Goal: Navigation & Orientation: Find specific page/section

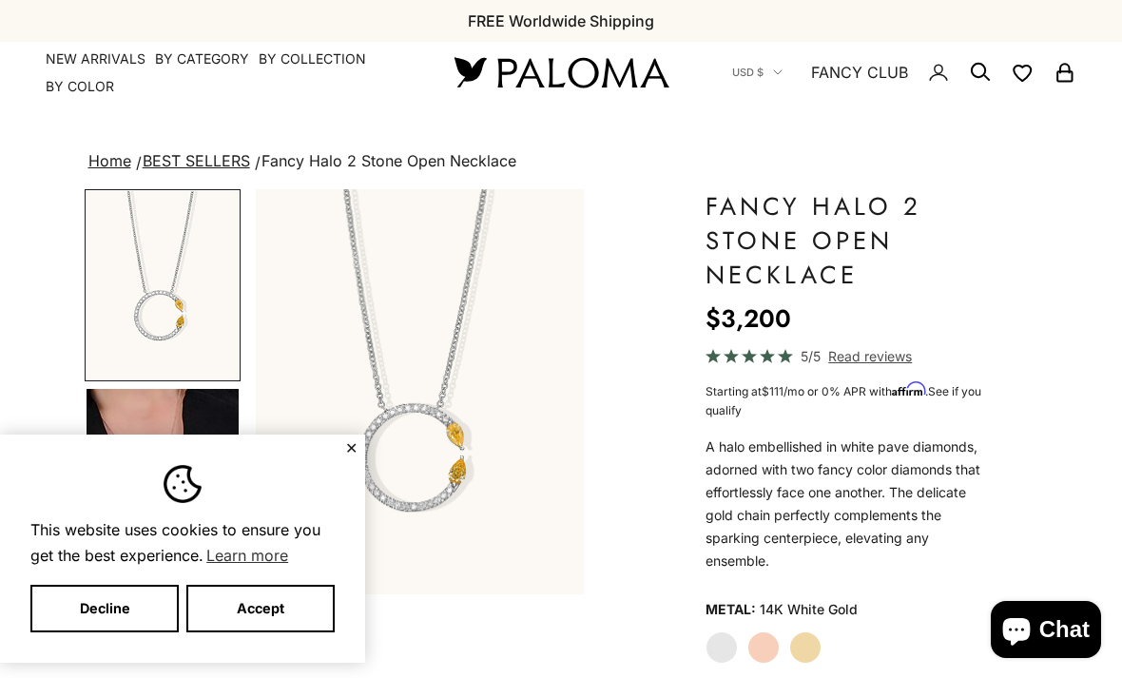
click at [354, 446] on button "✕" at bounding box center [351, 447] width 12 height 11
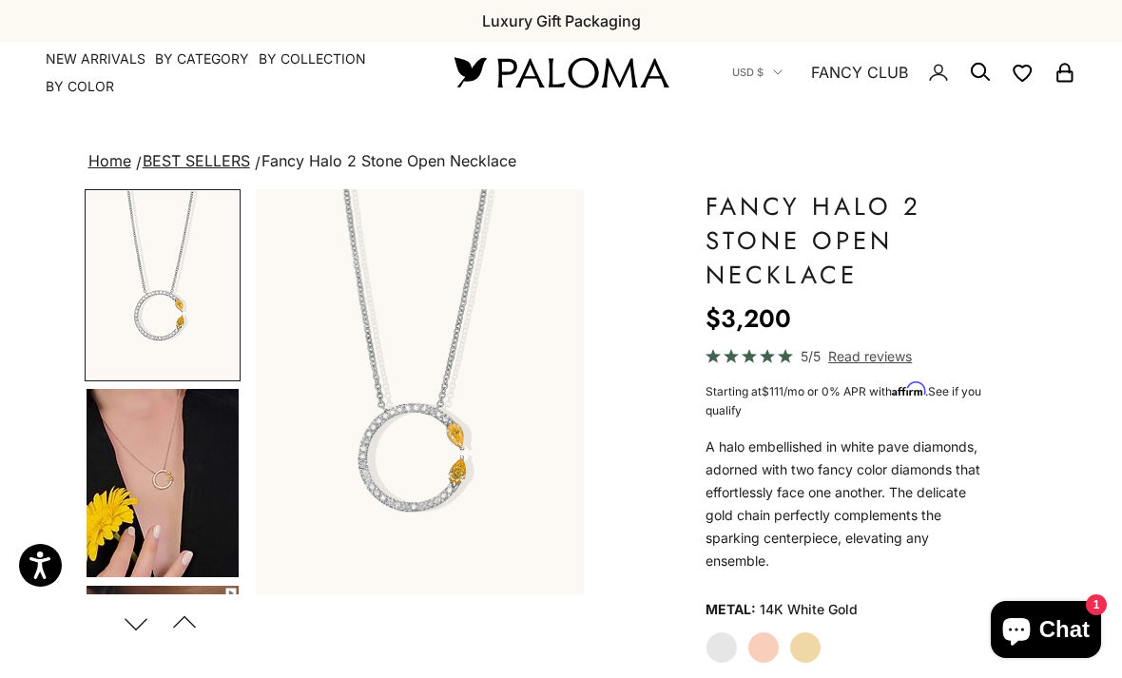
click at [560, 78] on img at bounding box center [561, 72] width 228 height 40
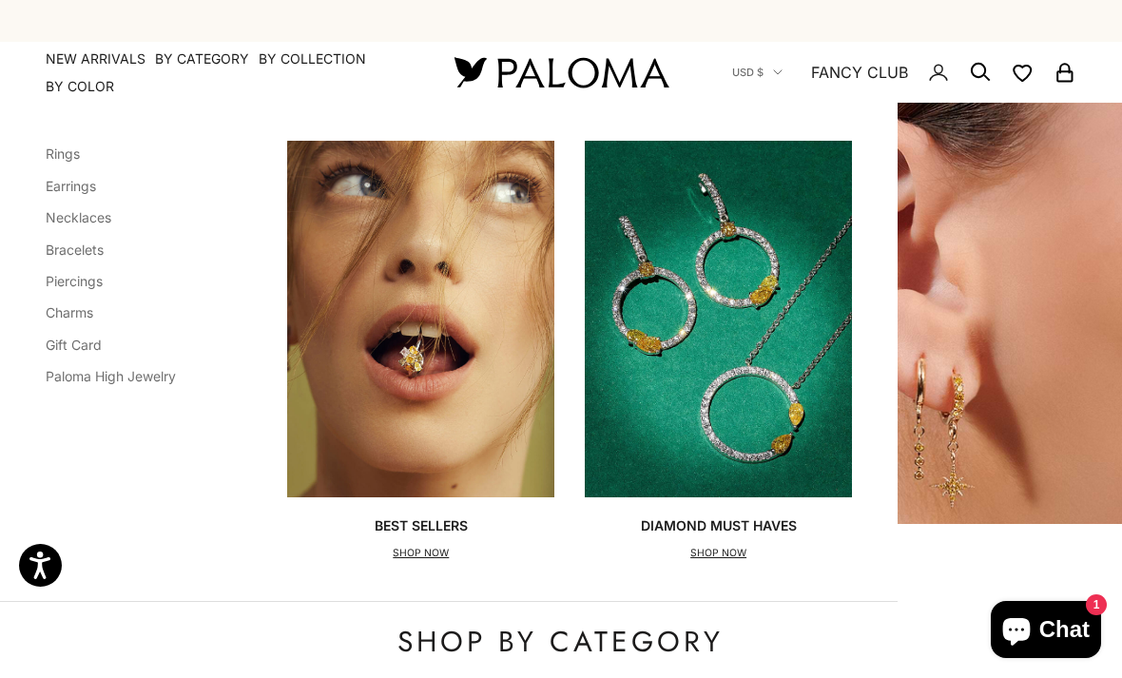
click at [83, 187] on link "Earrings" at bounding box center [71, 186] width 50 height 16
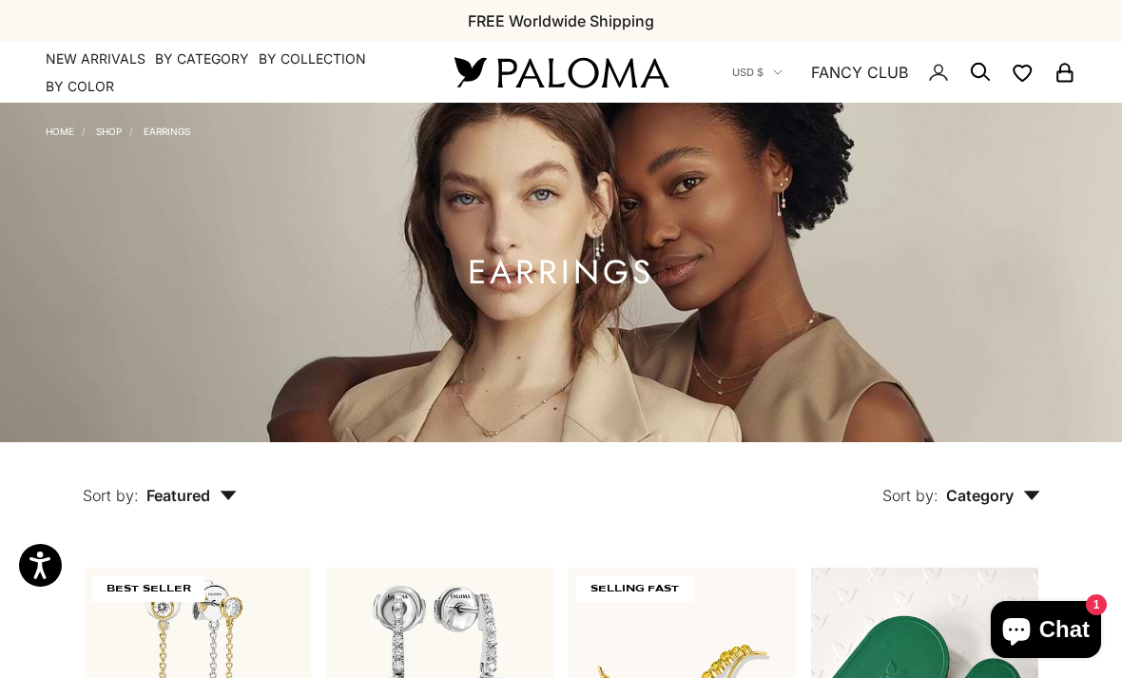
click at [204, 65] on summary "By Category" at bounding box center [202, 58] width 94 height 19
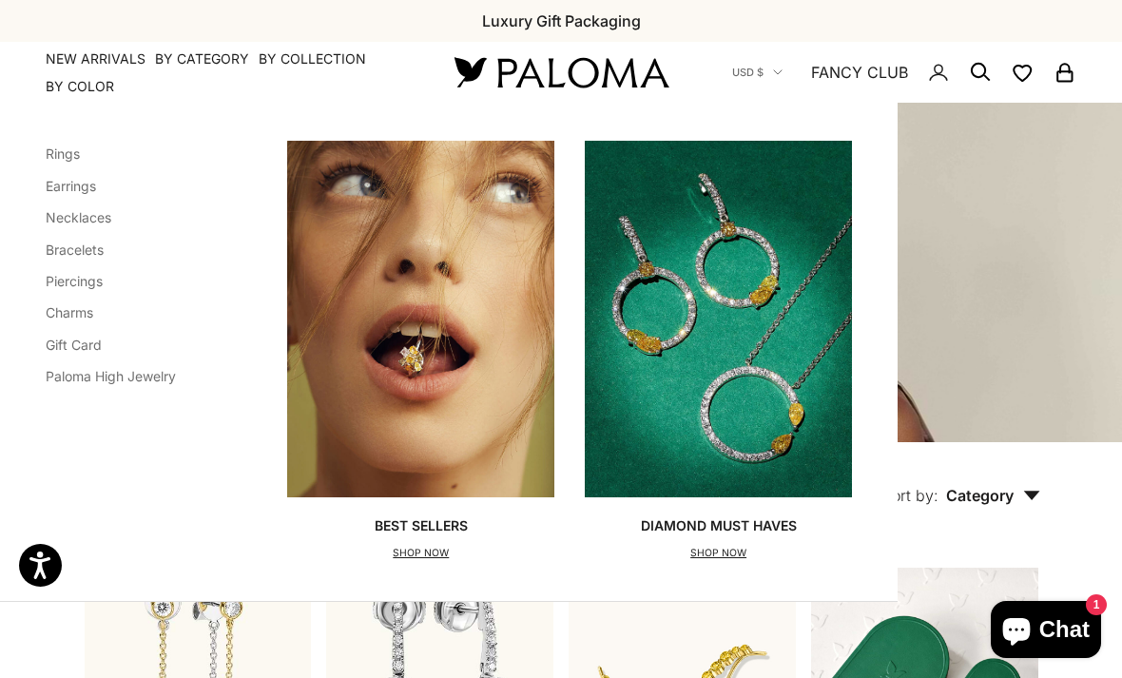
click at [89, 224] on link "Necklaces" at bounding box center [79, 217] width 66 height 16
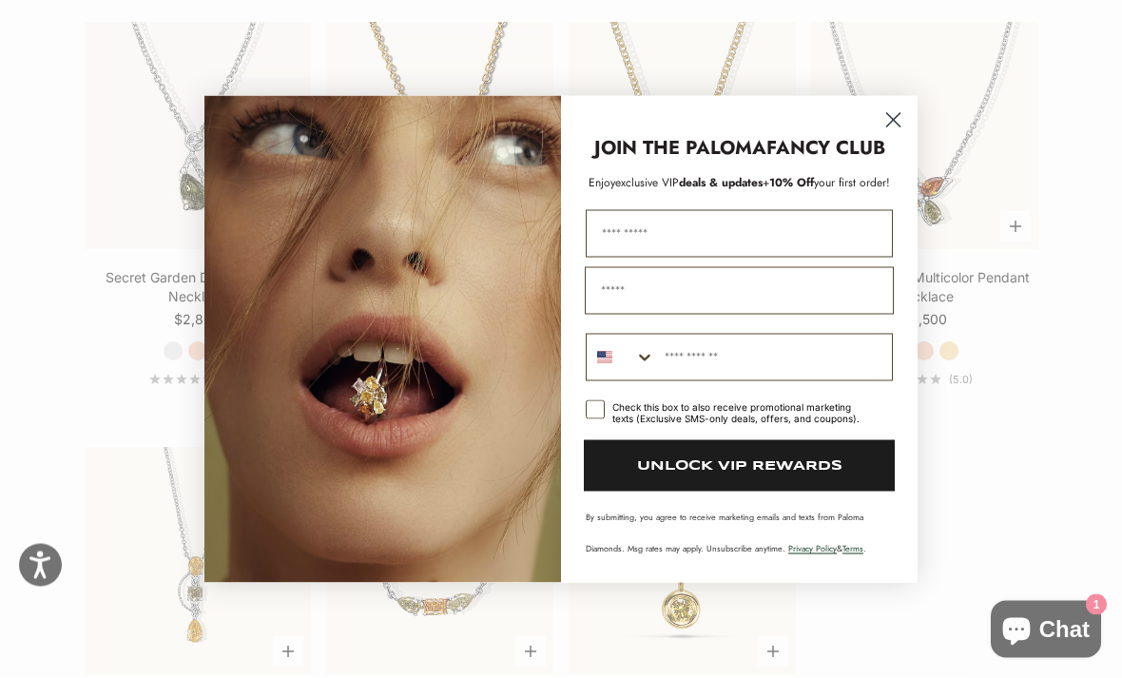
scroll to position [1820, 0]
click at [890, 135] on circle "Close dialog" at bounding box center [893, 119] width 31 height 31
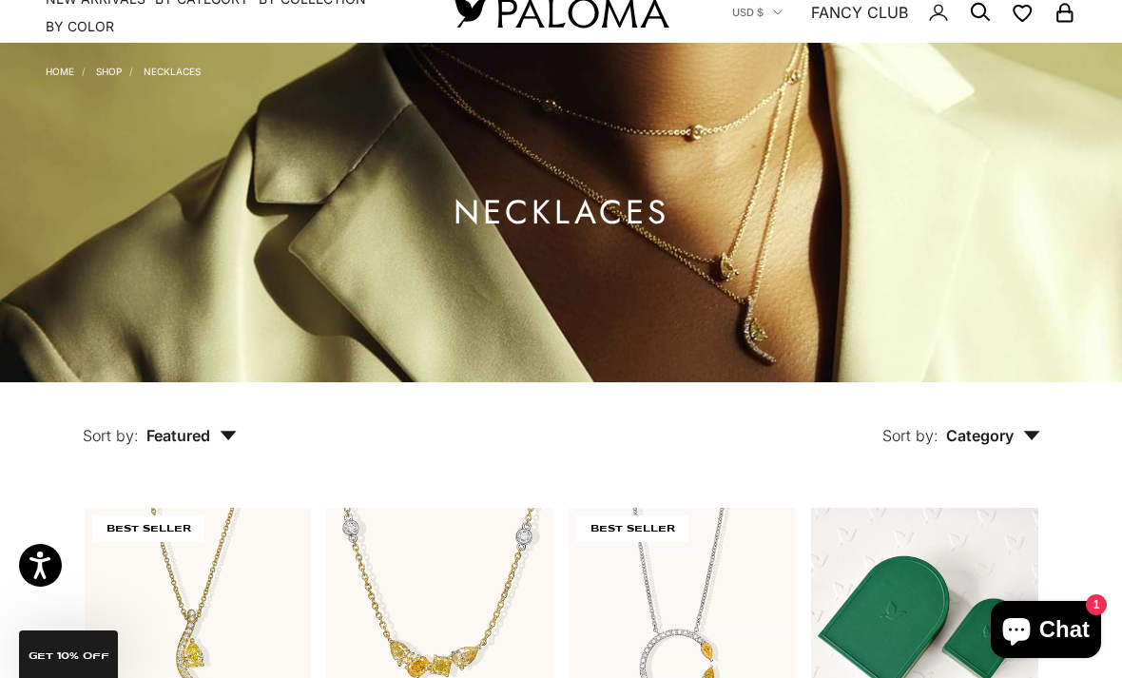
scroll to position [0, 0]
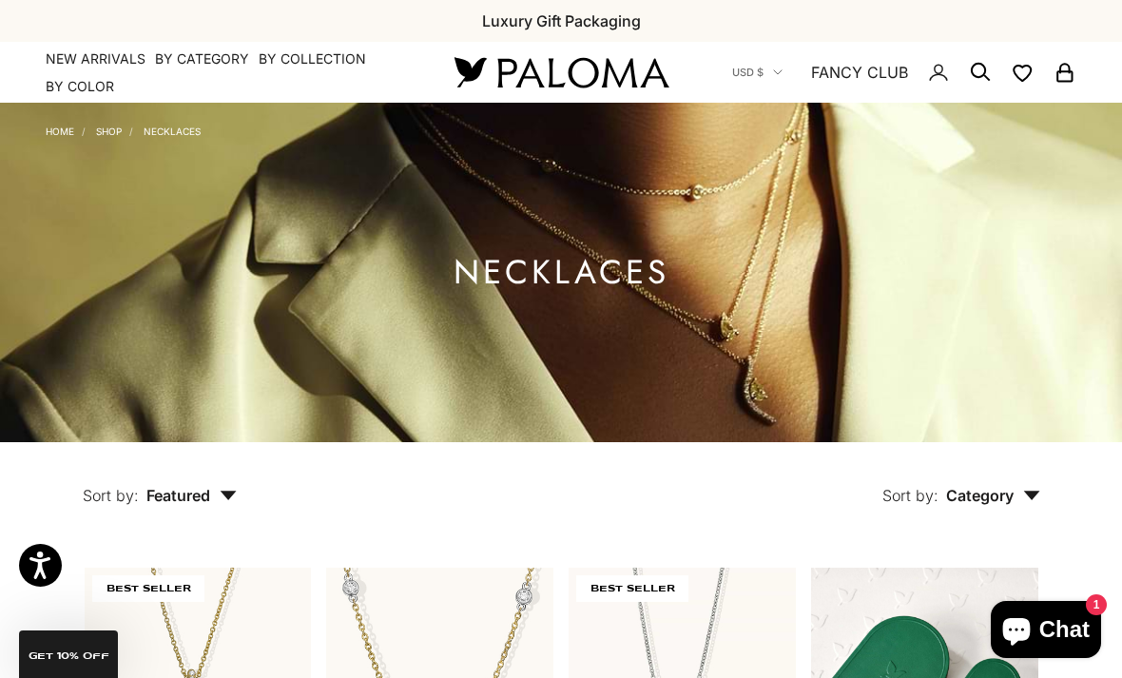
click at [215, 61] on summary "By Category" at bounding box center [202, 58] width 94 height 19
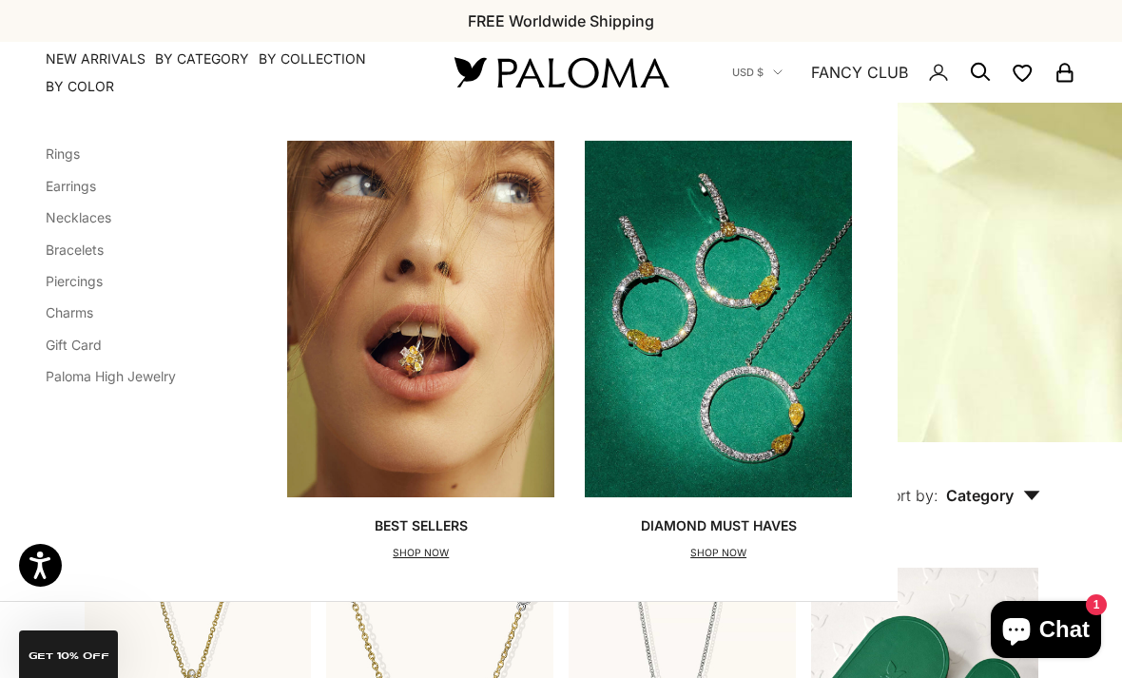
click at [88, 254] on link "Bracelets" at bounding box center [75, 250] width 58 height 16
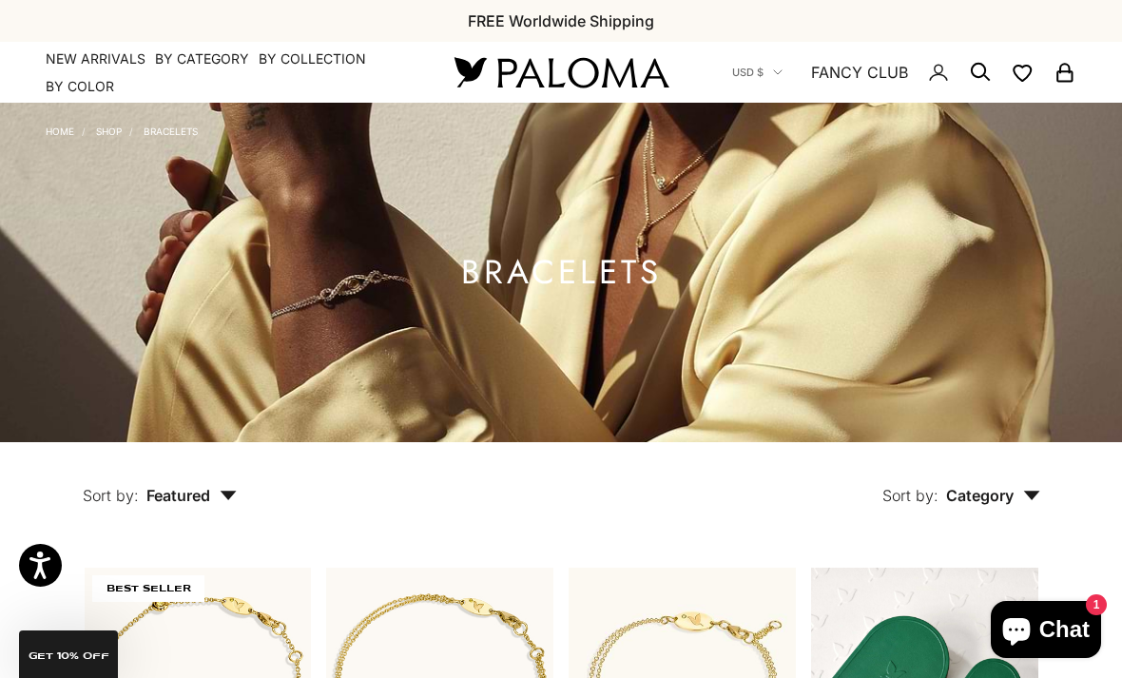
click at [207, 59] on summary "By Category" at bounding box center [202, 58] width 94 height 19
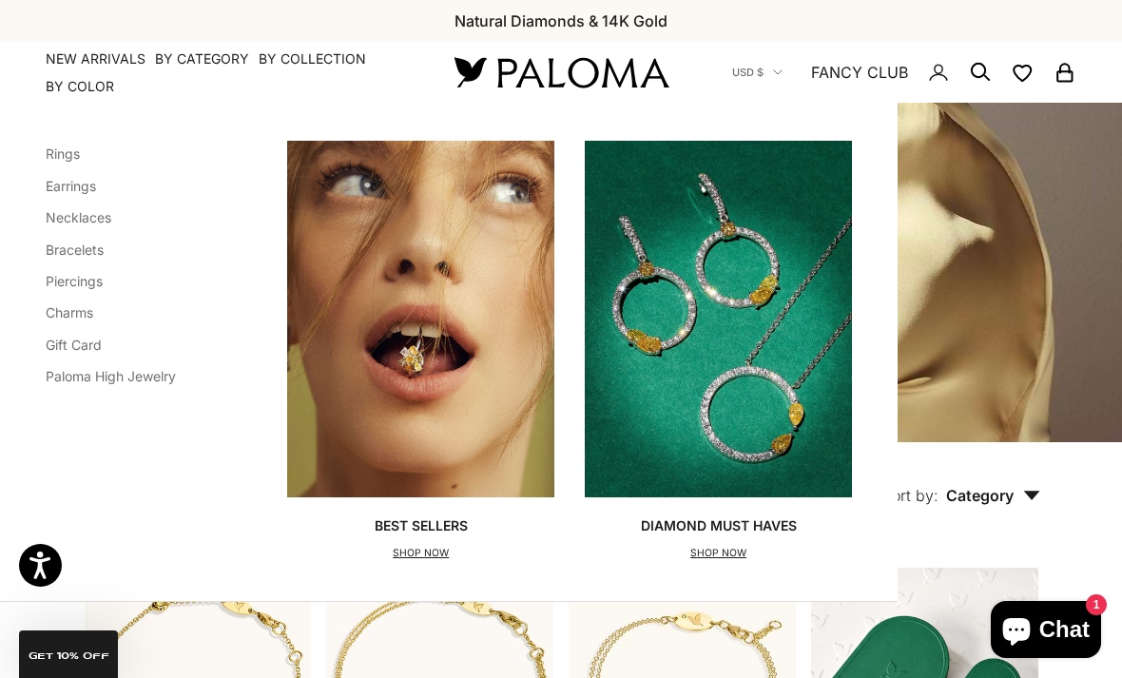
click at [68, 151] on link "Rings" at bounding box center [63, 153] width 34 height 16
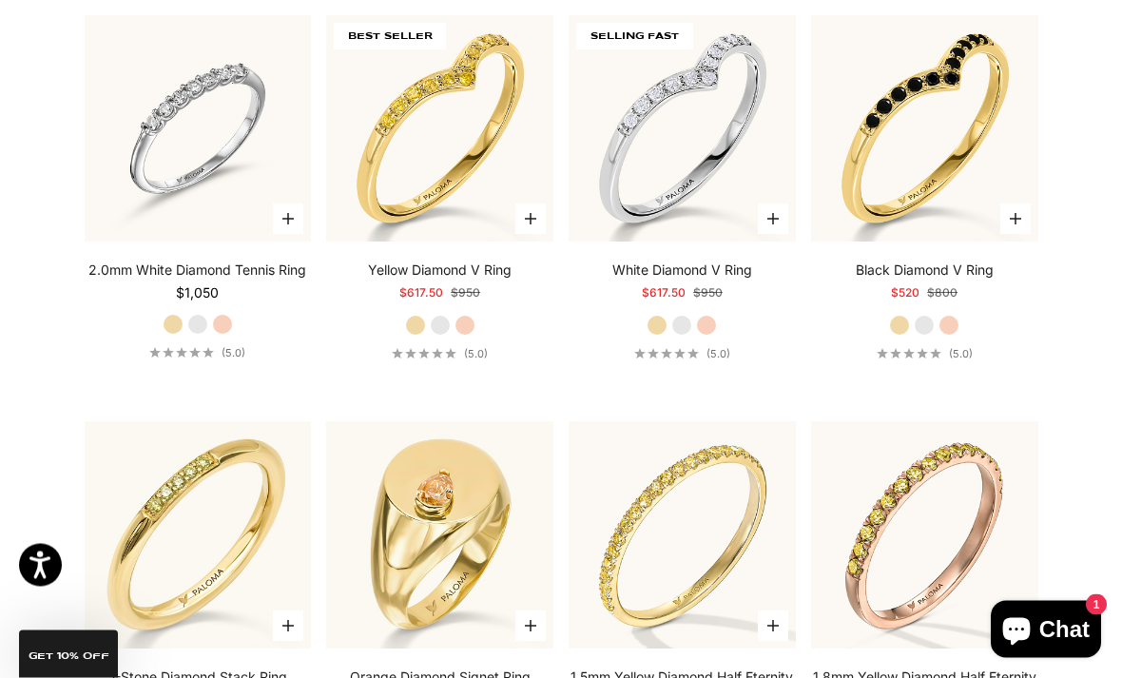
scroll to position [3877, 0]
